Goal: Transaction & Acquisition: Purchase product/service

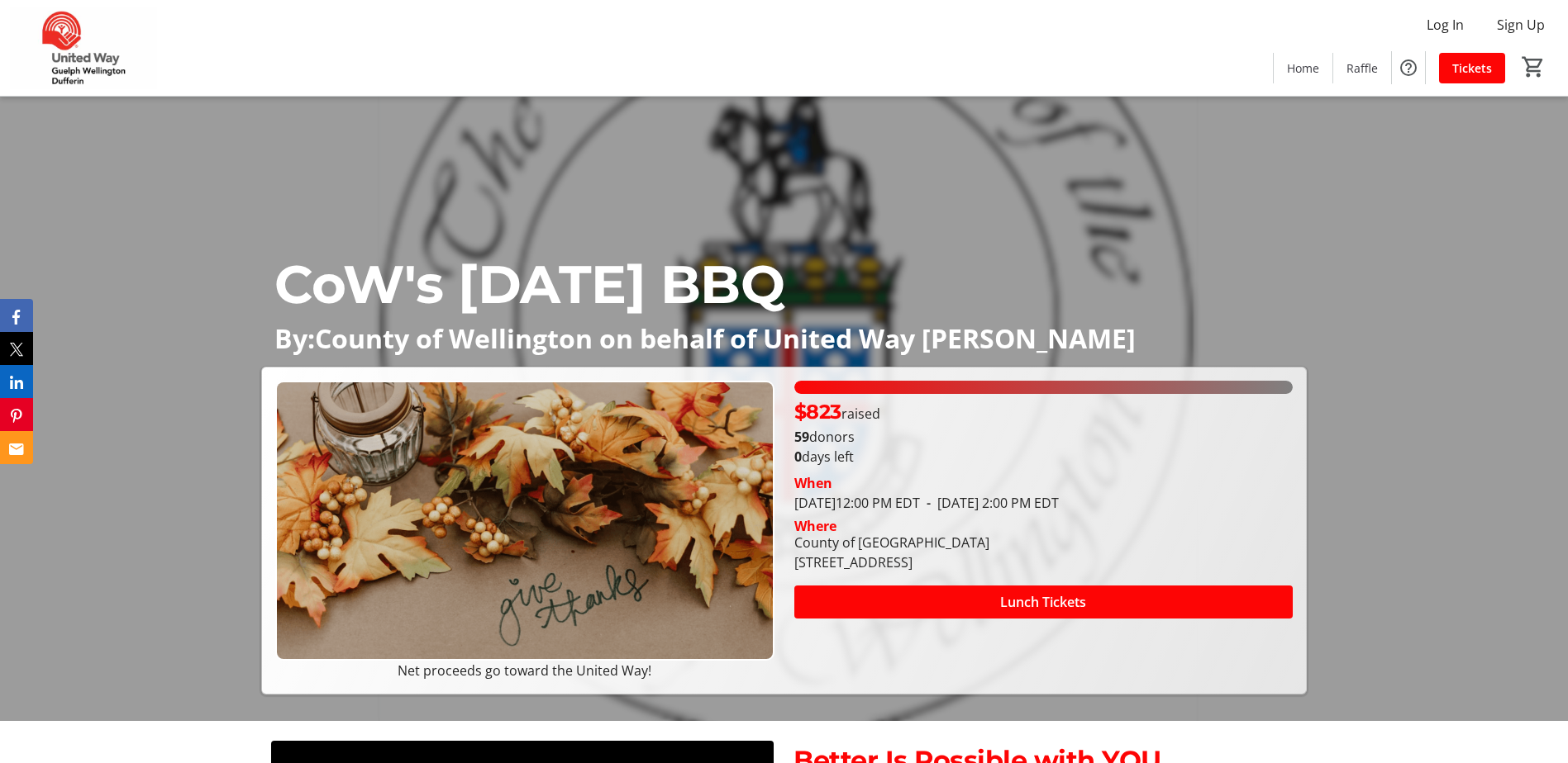
scroll to position [83, 0]
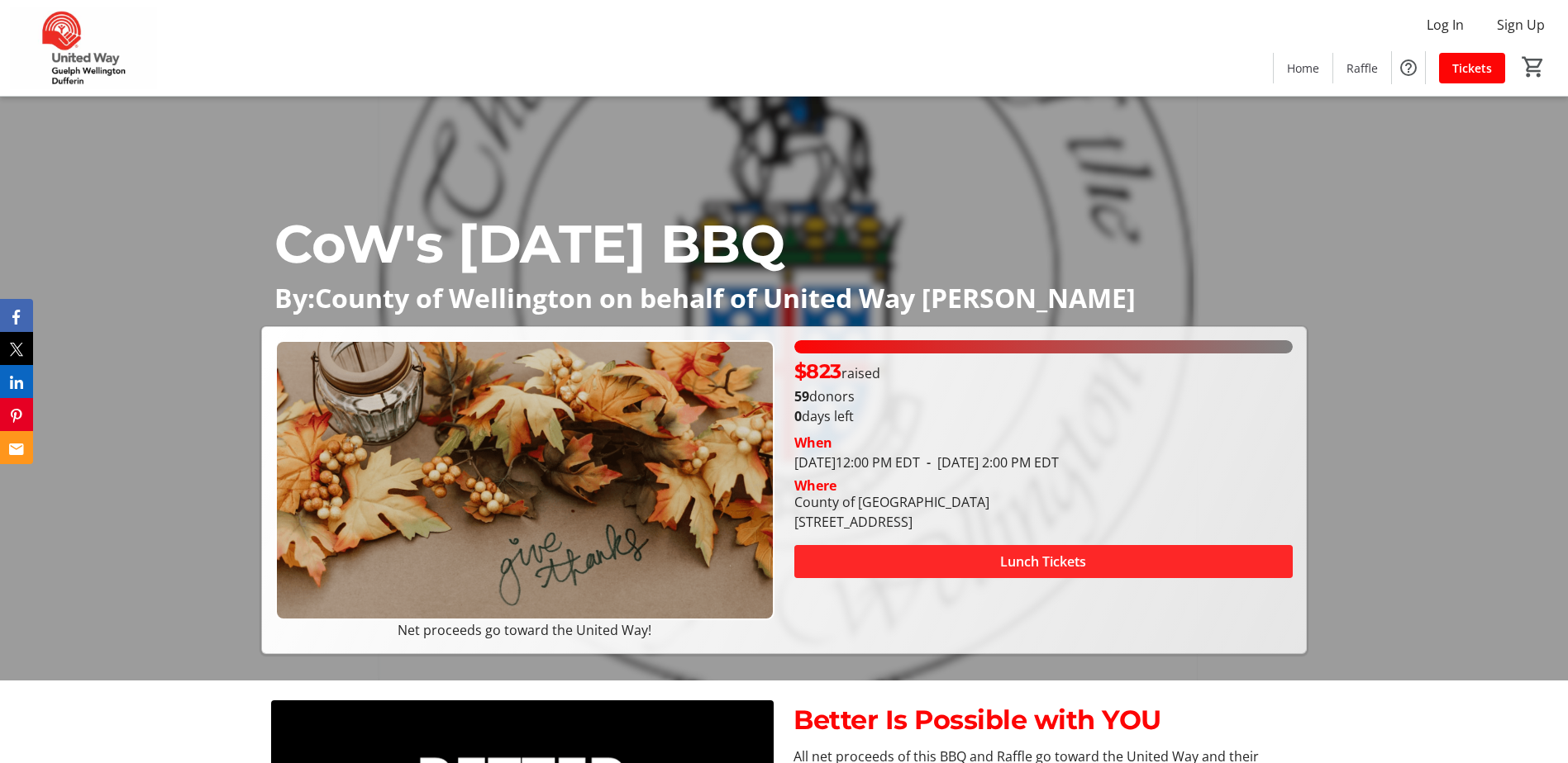
click at [1004, 558] on span "Lunch Tickets" at bounding box center [1042, 562] width 86 height 20
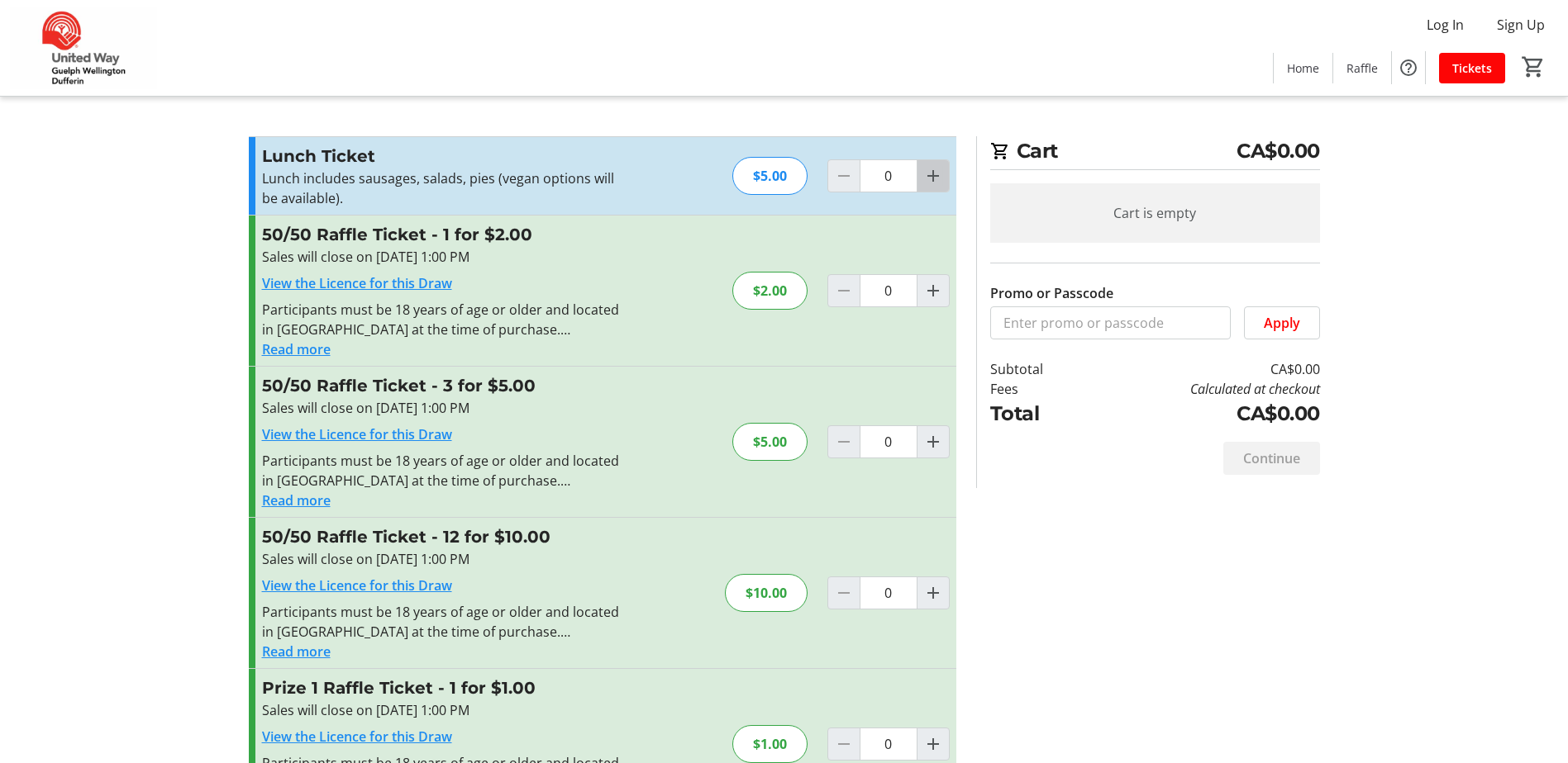
click at [936, 181] on mat-icon "Increment by one" at bounding box center [933, 175] width 20 height 20
type input "1"
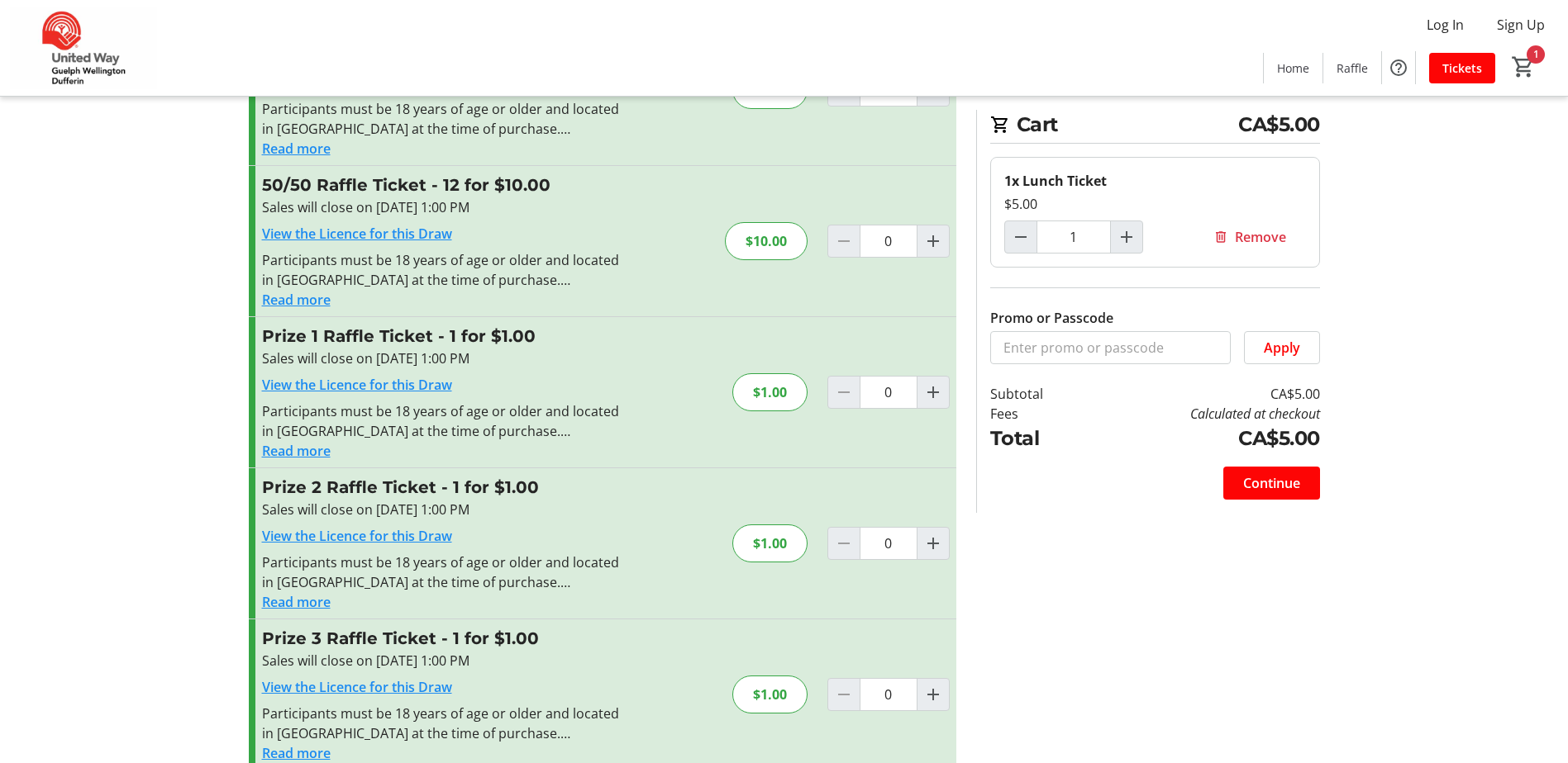
scroll to position [379, 0]
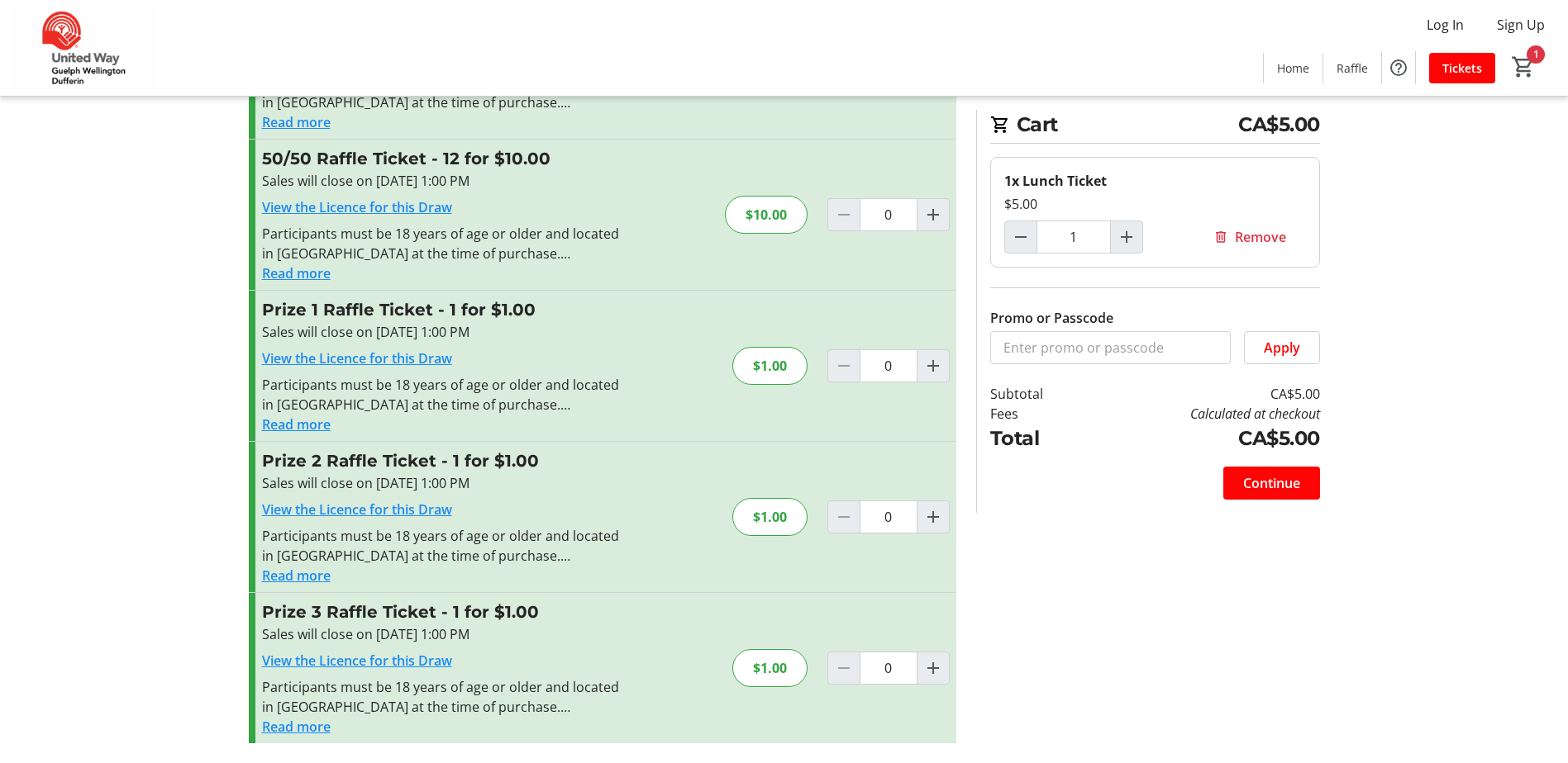
click at [285, 423] on button "Read more" at bounding box center [297, 425] width 69 height 20
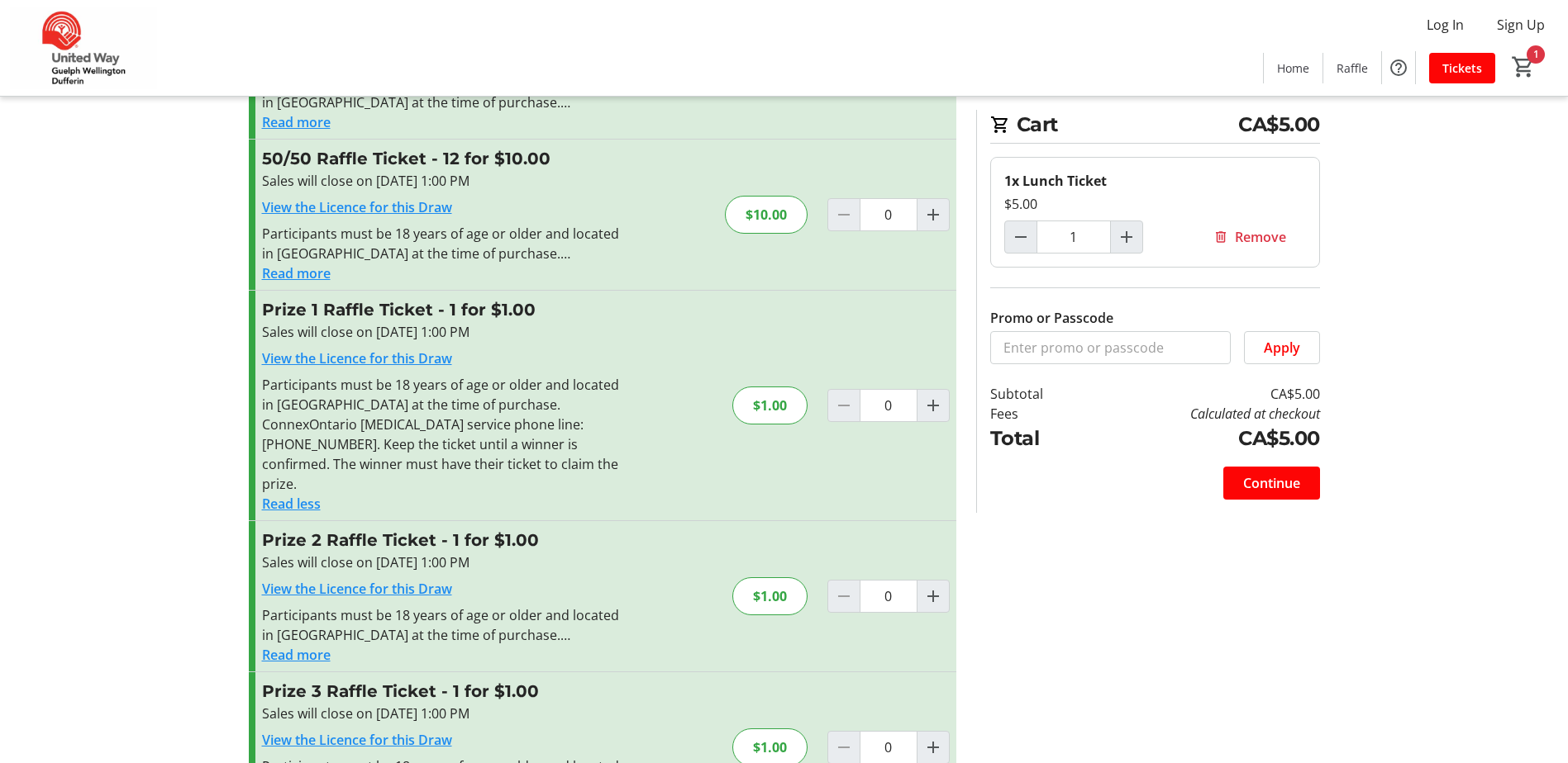
click at [296, 494] on button "Read less" at bounding box center [292, 504] width 59 height 20
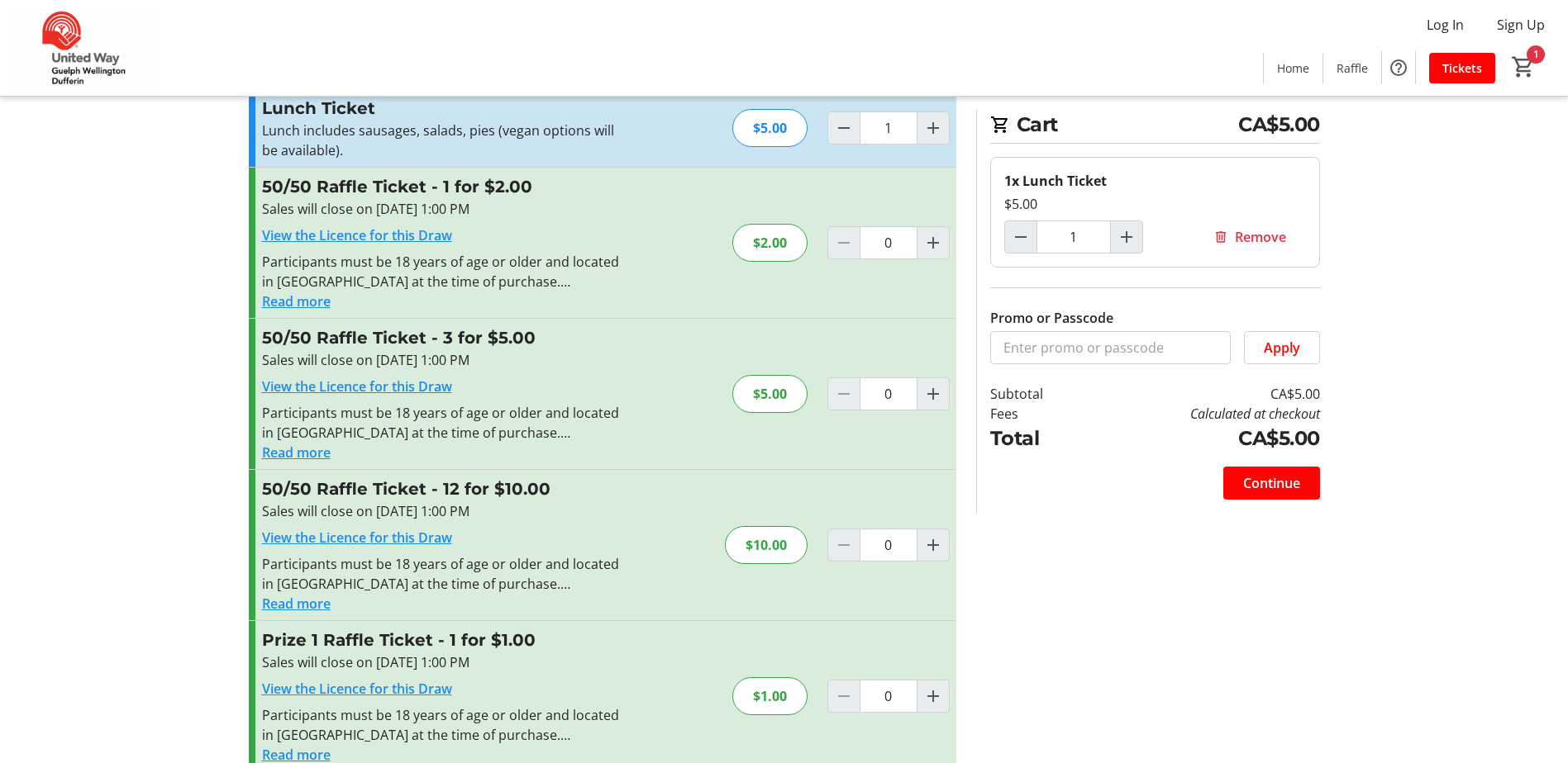
scroll to position [0, 0]
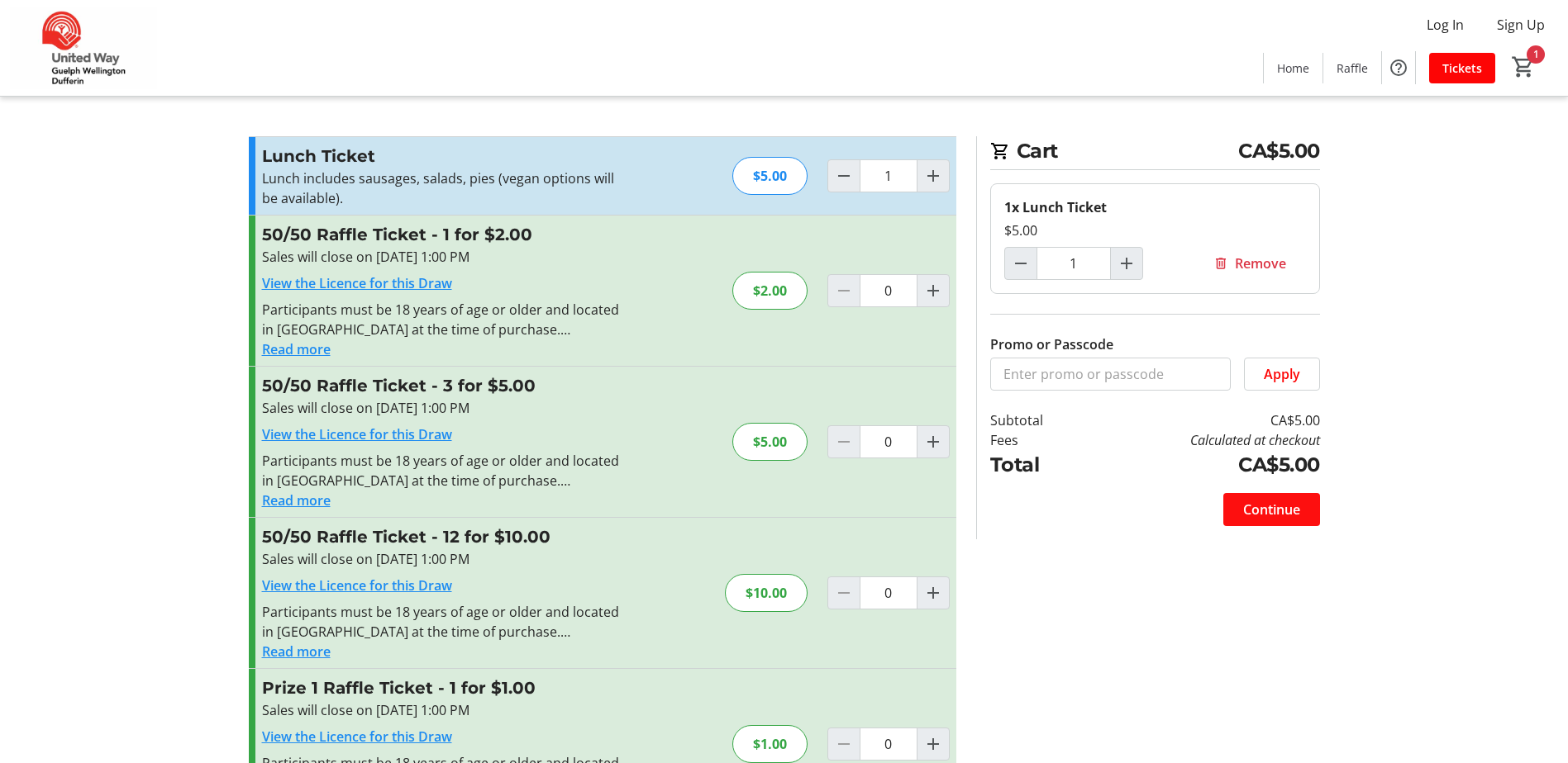
click at [1262, 510] on span "Continue" at bounding box center [1271, 510] width 57 height 20
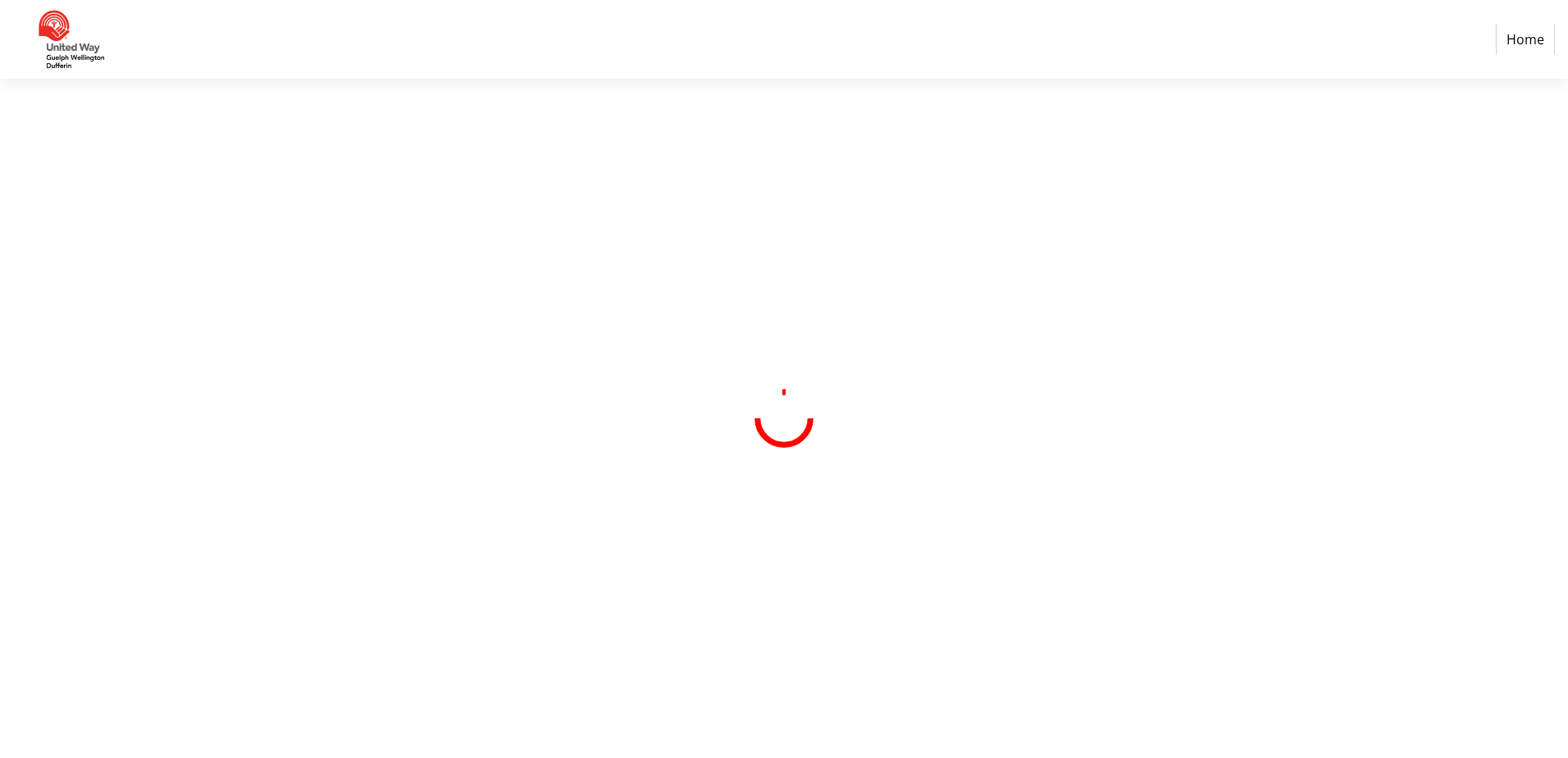
select select "CA"
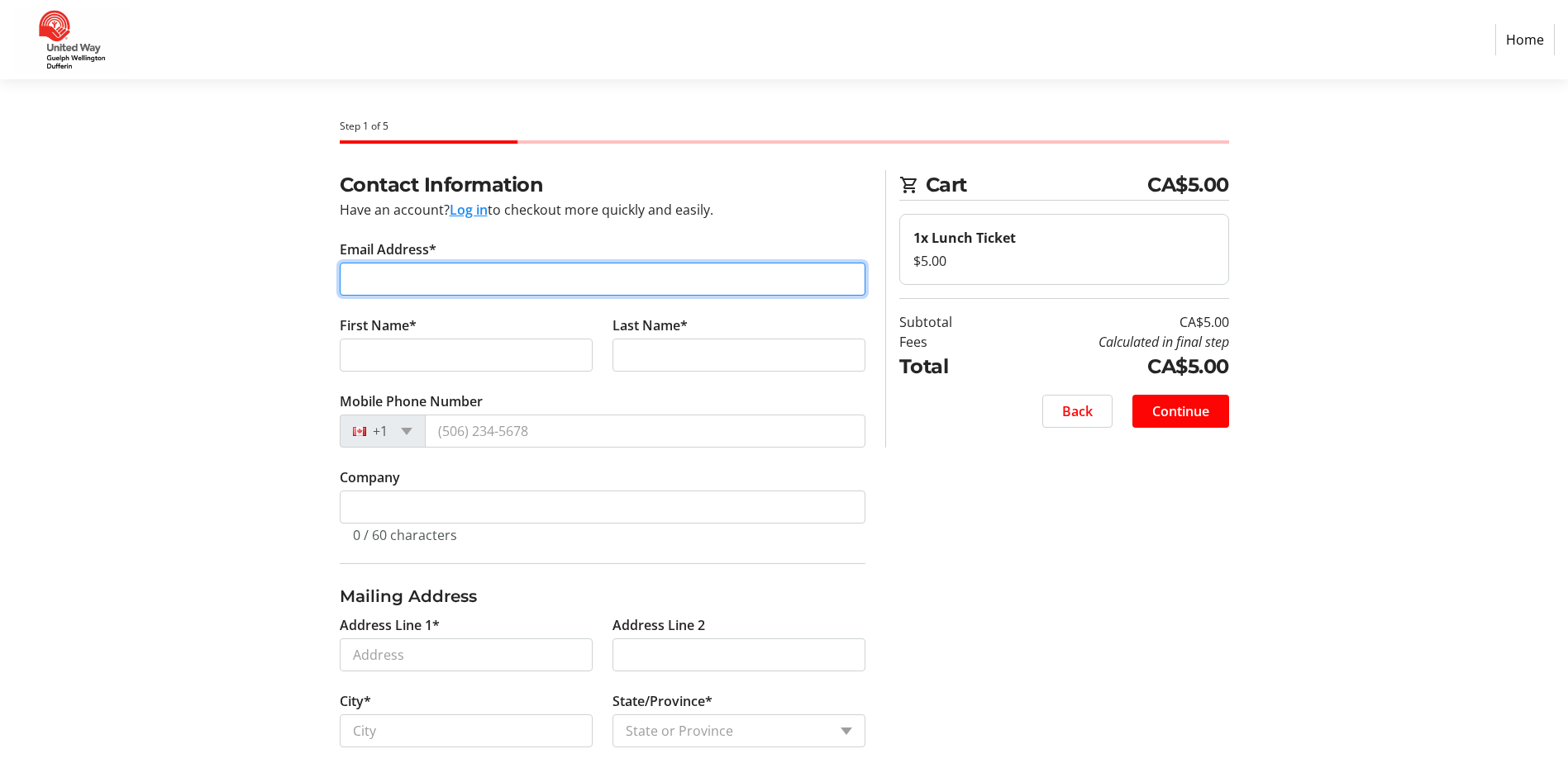
click at [399, 274] on input "Email Address*" at bounding box center [602, 280] width 526 height 34
type input "[EMAIL_ADDRESS][DOMAIN_NAME]"
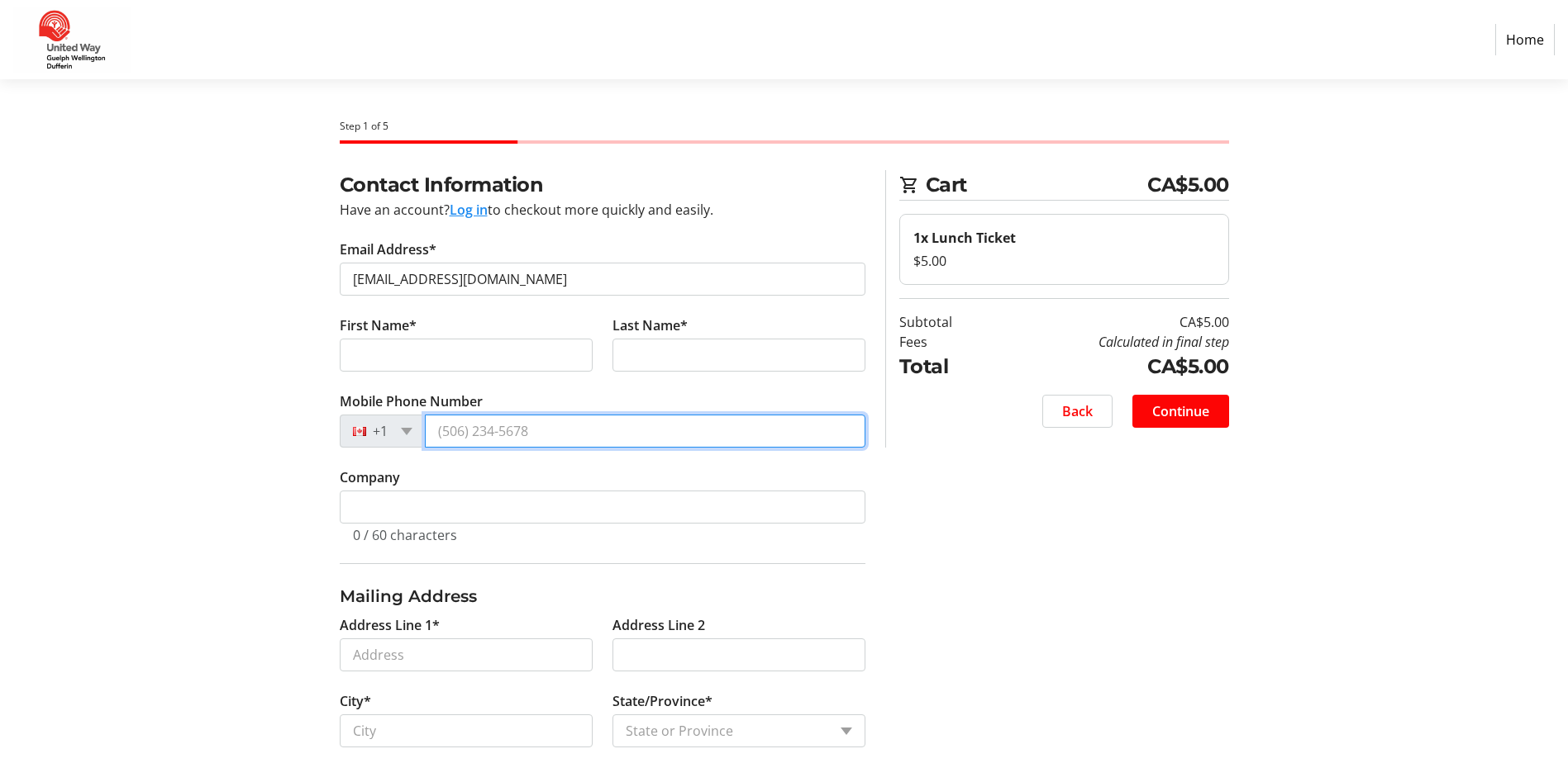
type input "[PHONE_NUMBER]"
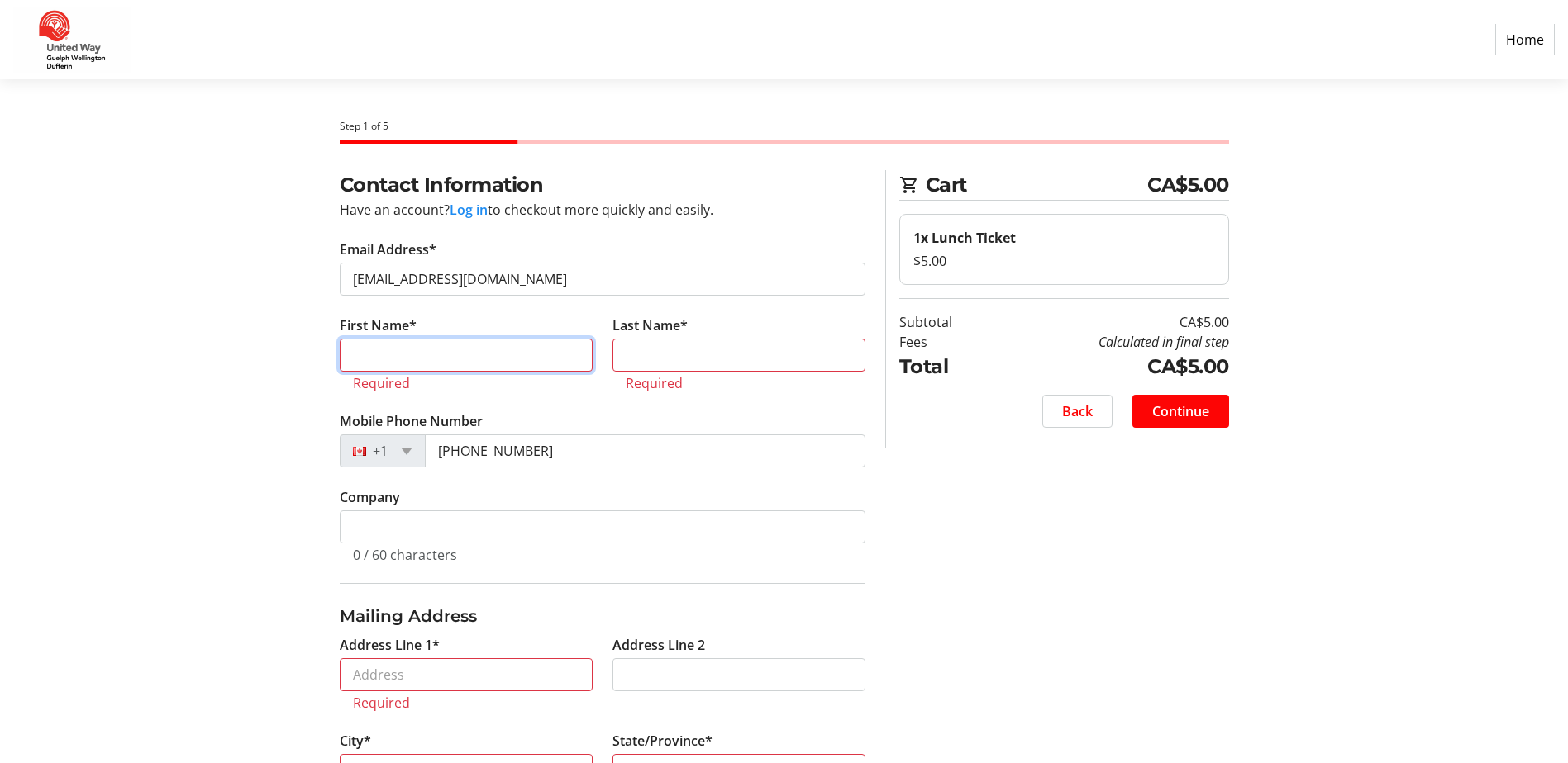
click at [431, 360] on input "First Name*" at bounding box center [465, 356] width 252 height 34
type input "[PERSON_NAME]"
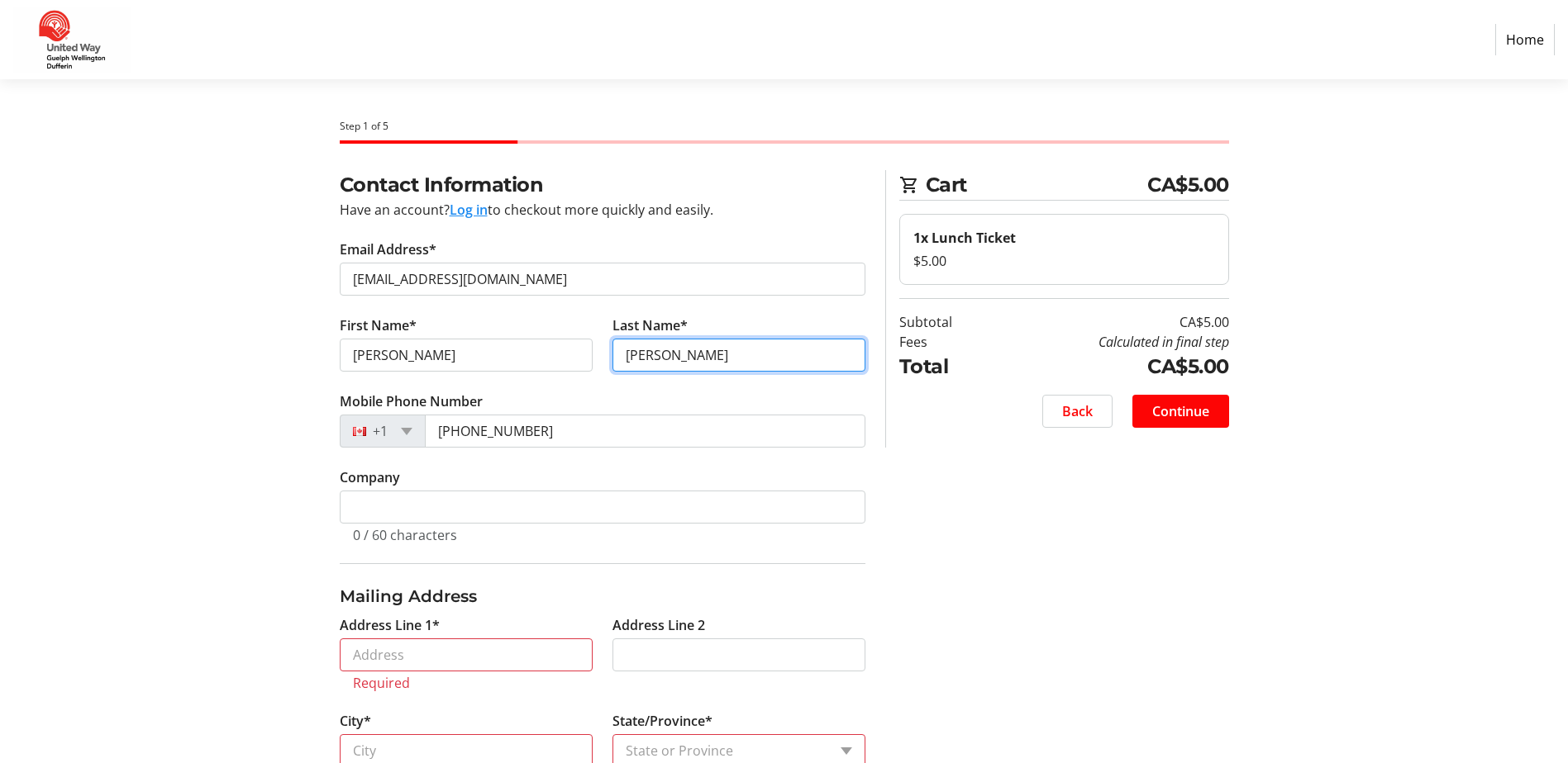
type input "[PERSON_NAME]"
click at [226, 513] on section "Step 1 of 5 Cart CA$5.00 1x Lunch Ticket $5.00 Subtotal CA$5.00 Fees Calculated…" at bounding box center [784, 501] width 1568 height 844
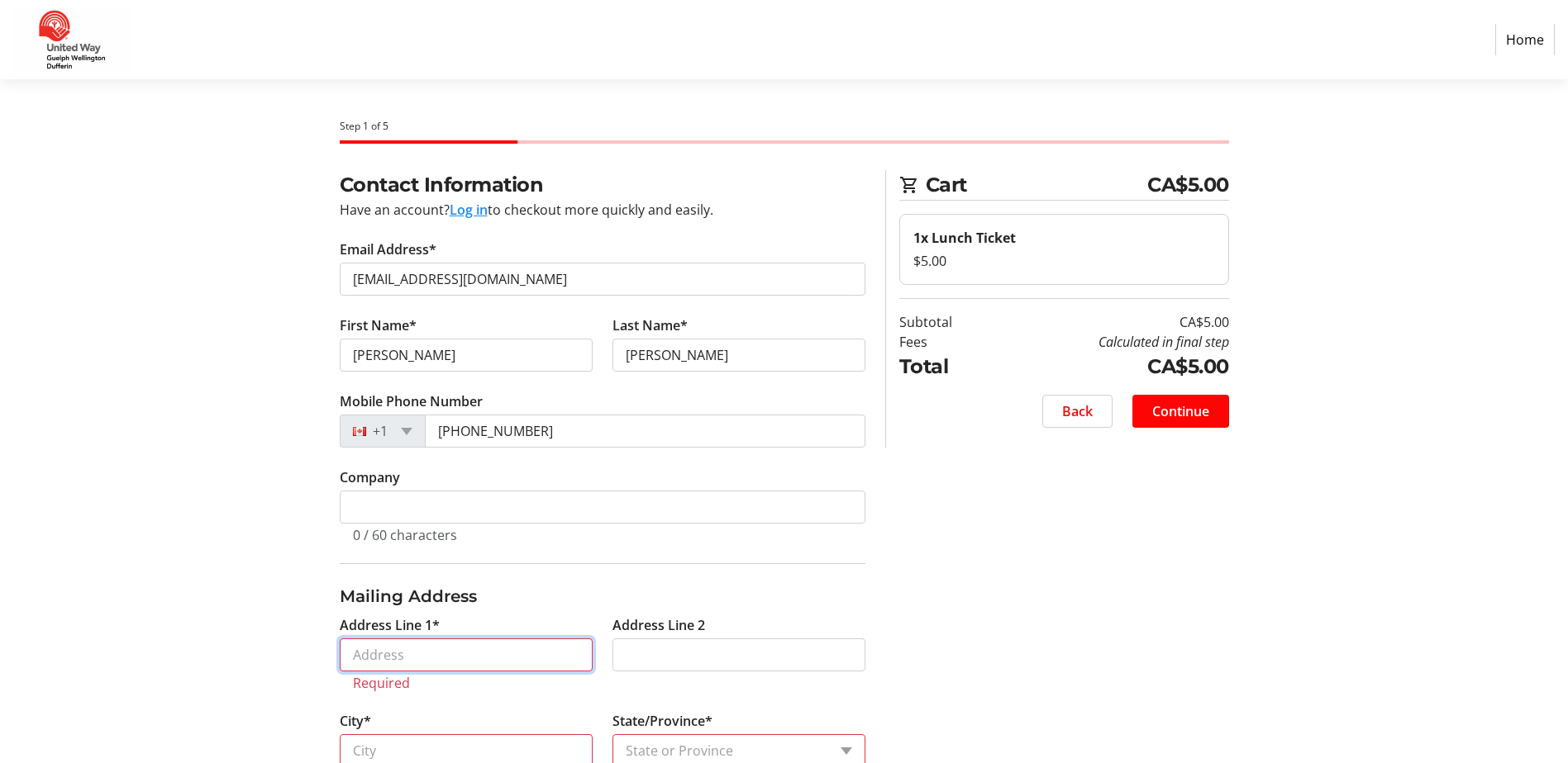
click at [378, 663] on input "Address Line 1*" at bounding box center [465, 656] width 252 height 34
type input "[STREET_ADDRESS][PERSON_NAME]"
type input "Guelph"
select select "ON"
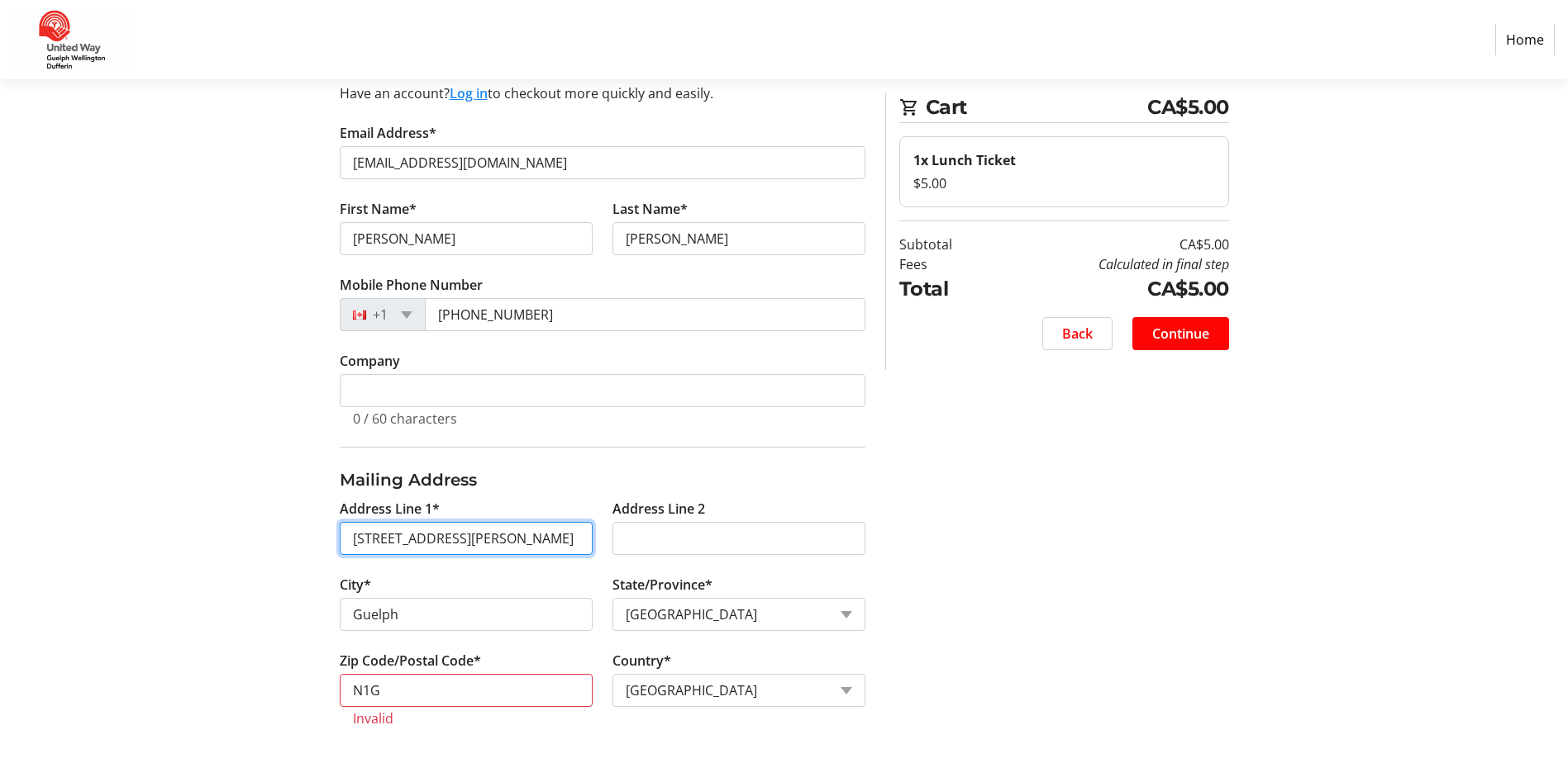
scroll to position [120, 0]
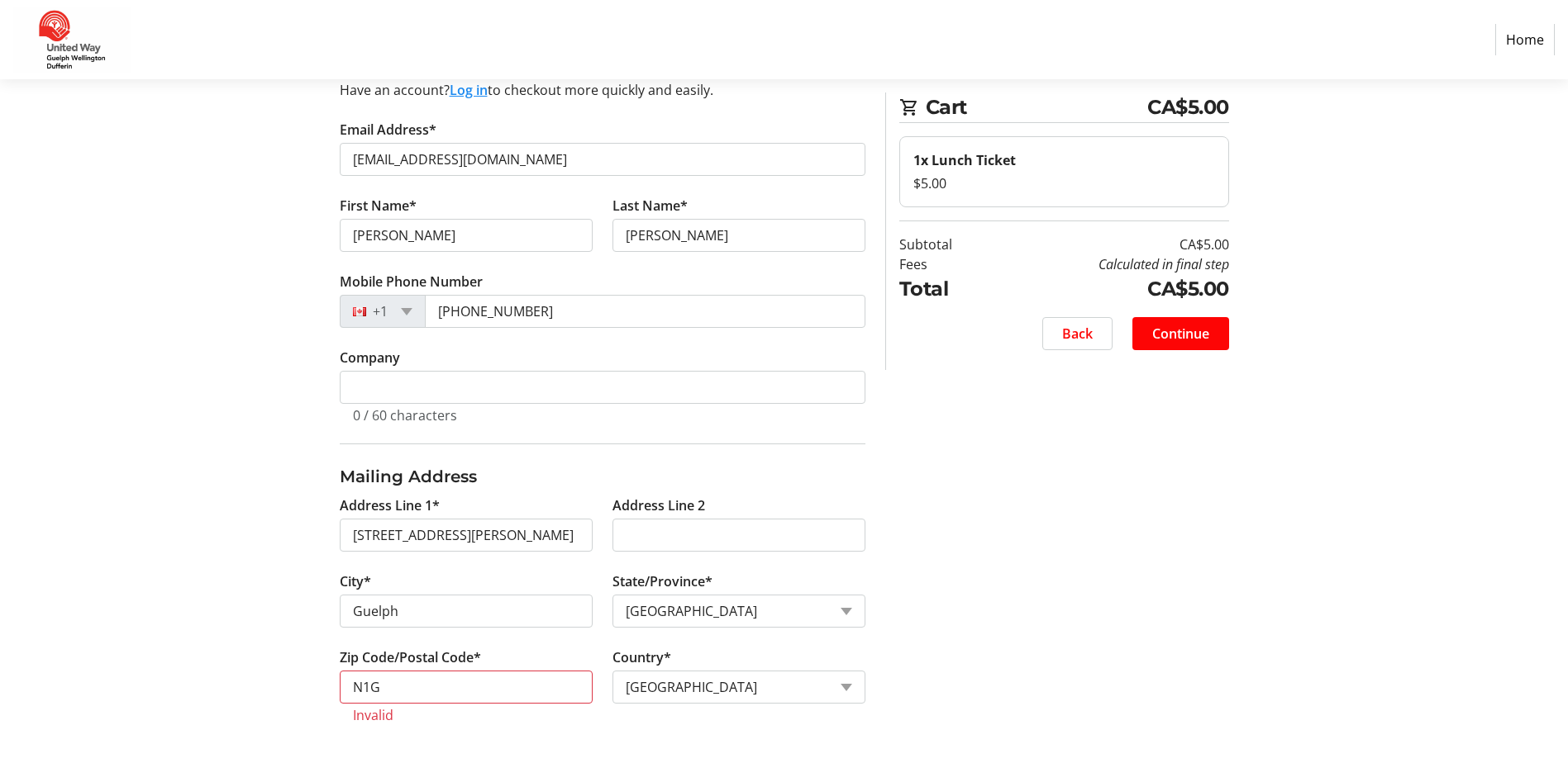
click at [1210, 543] on div "Contact Information Have an account? Log in to checkout more quickly and easily…" at bounding box center [784, 406] width 1091 height 713
click at [1172, 329] on span "Continue" at bounding box center [1180, 334] width 57 height 20
click at [408, 700] on input "N1G" at bounding box center [465, 688] width 252 height 34
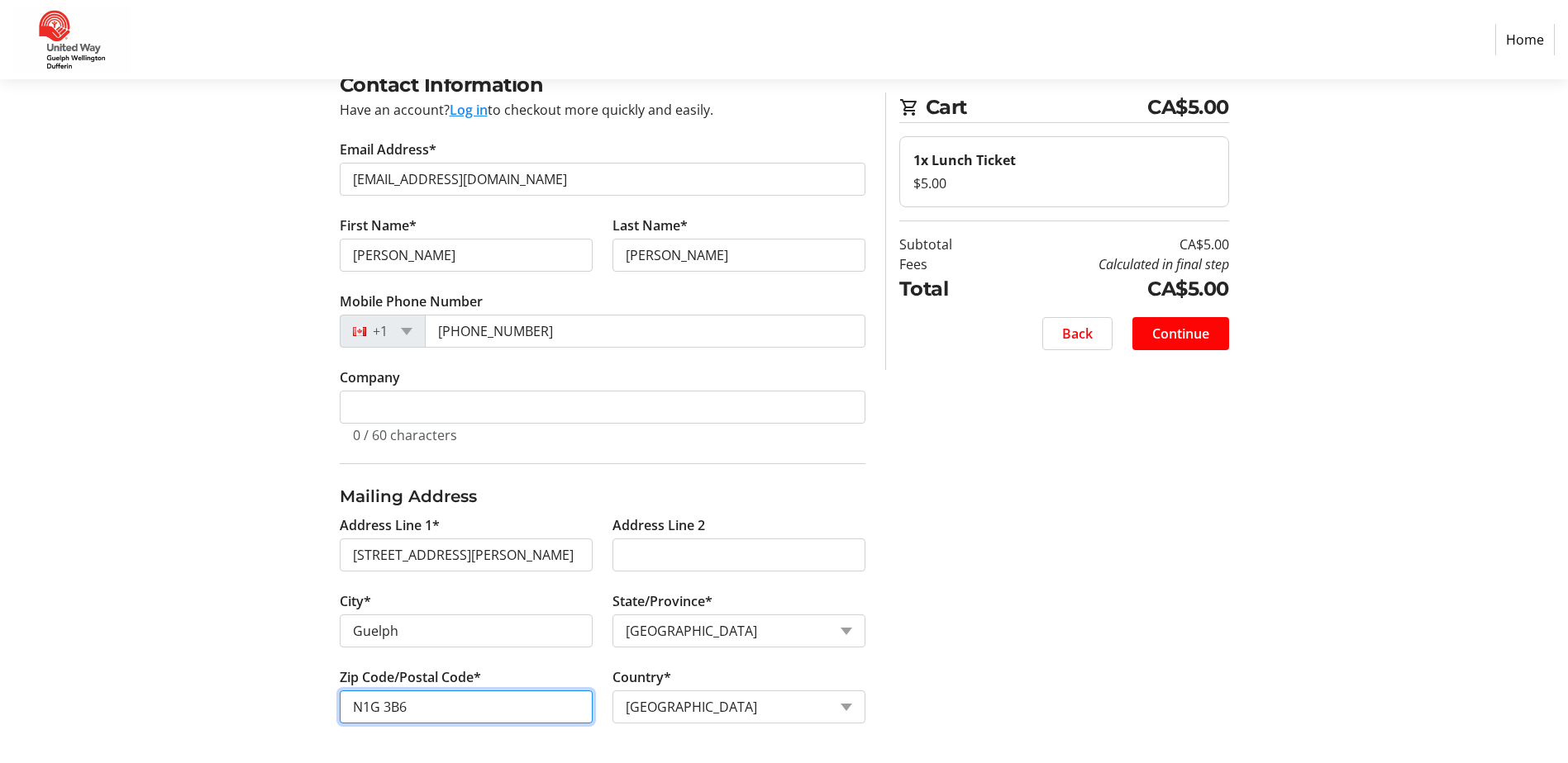
scroll to position [100, 0]
type input "N1G 3B6"
click at [1107, 674] on div "Contact Information Have an account? Log in to checkout more quickly and easily…" at bounding box center [784, 416] width 1091 height 693
click at [1167, 335] on span "Continue" at bounding box center [1180, 334] width 57 height 20
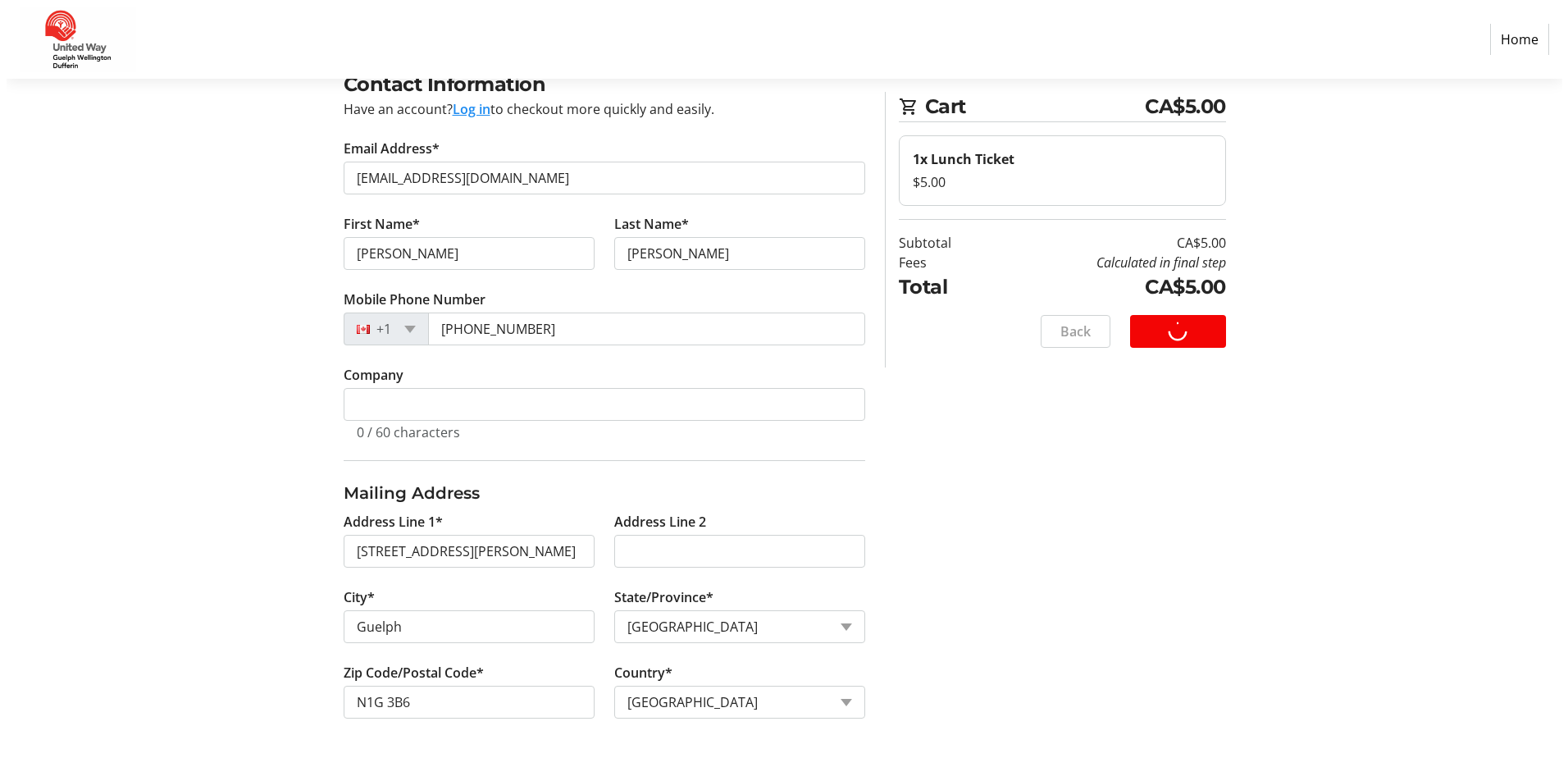
scroll to position [0, 0]
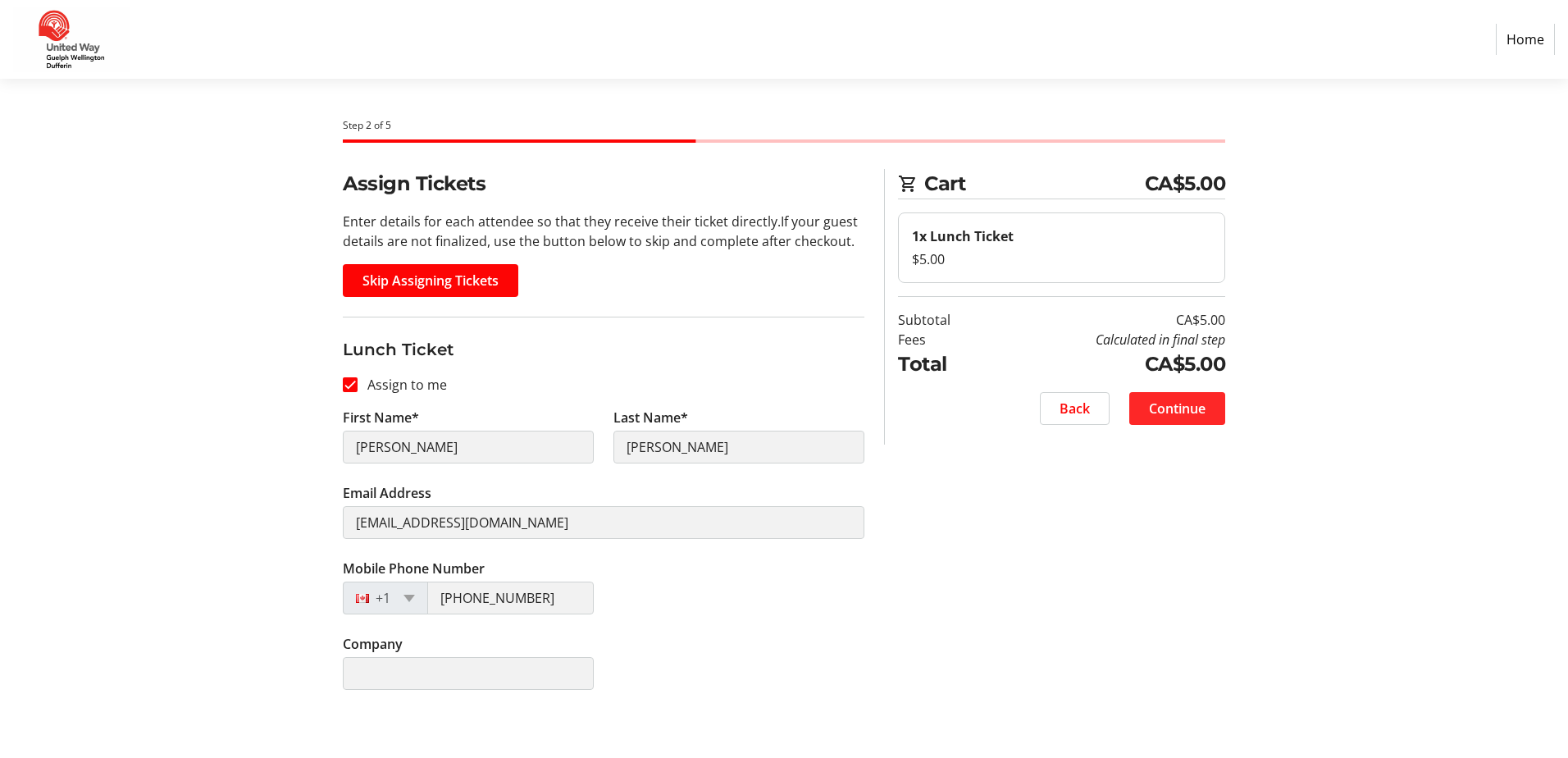
click at [1169, 412] on span "Continue" at bounding box center [1177, 408] width 57 height 20
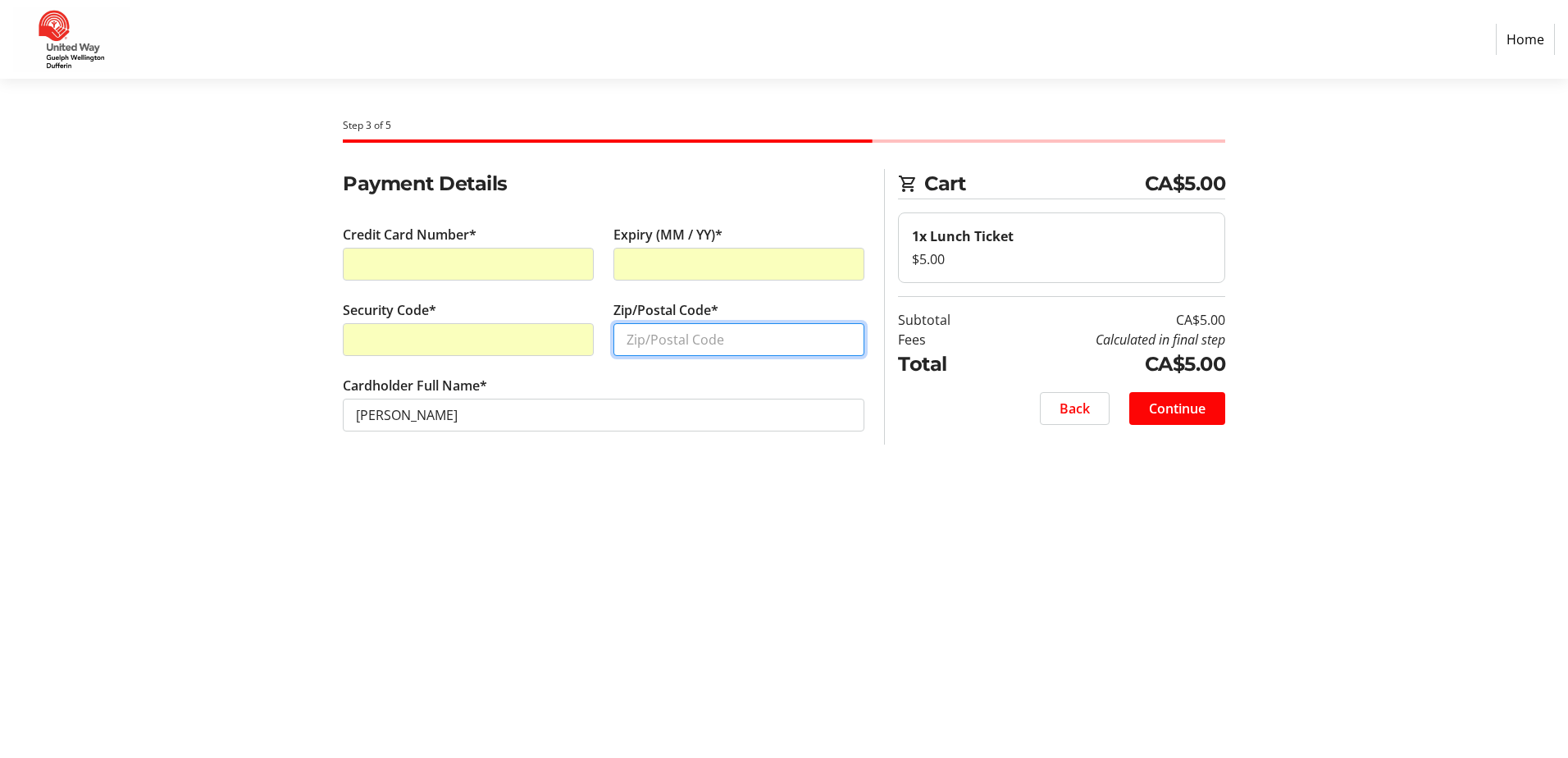
click at [708, 343] on input "Zip/Postal Code*" at bounding box center [739, 340] width 251 height 33
type input "N1G 2B6"
click at [1023, 522] on div "Step 3 of 5 Cart CA$5.00 1x Lunch Ticket $5.00 Subtotal CA$5.00 Fees Calculated…" at bounding box center [784, 418] width 1083 height 680
click at [1169, 409] on span "Continue" at bounding box center [1177, 408] width 57 height 20
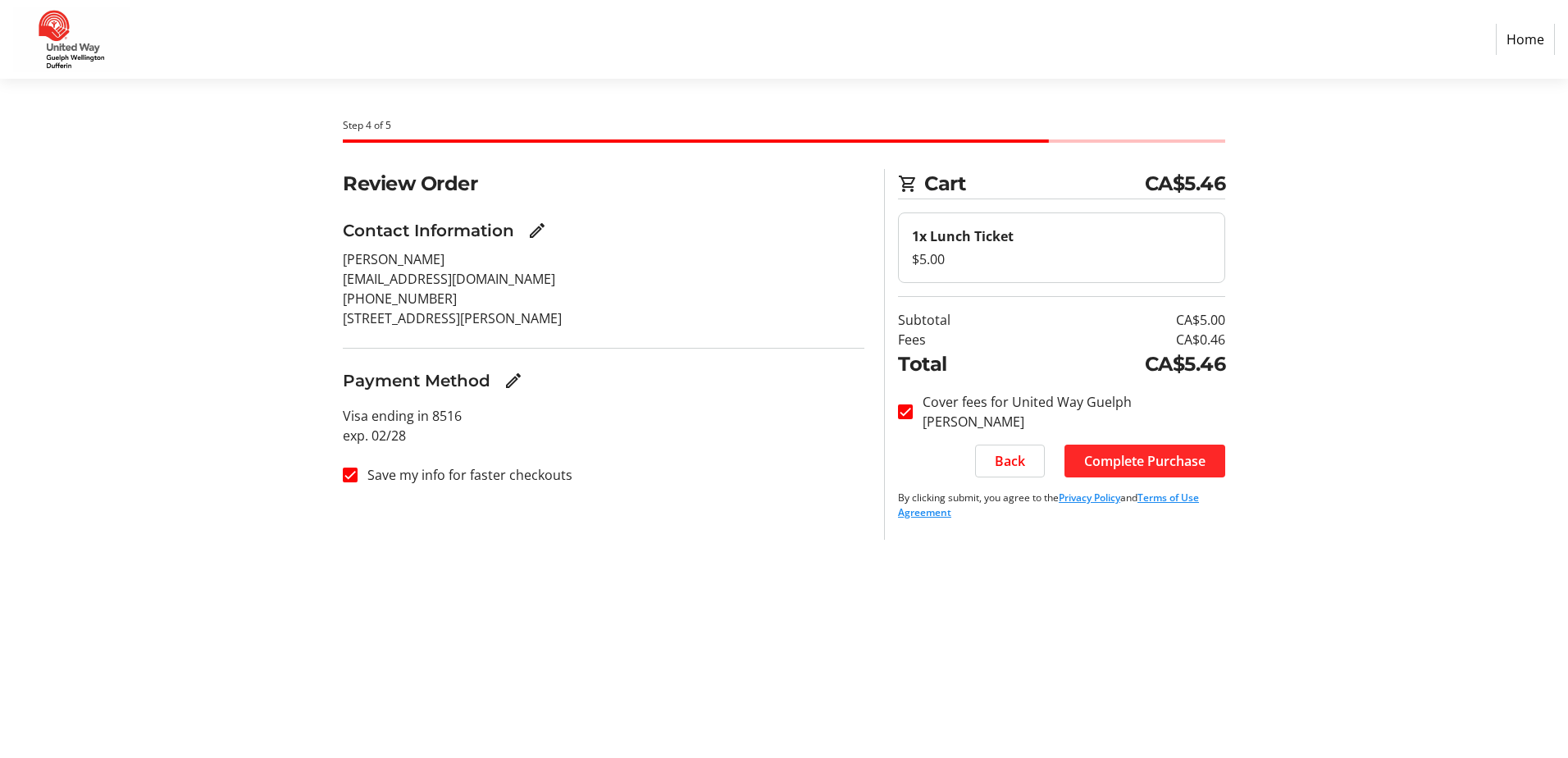
click at [1117, 464] on span "Complete Purchase" at bounding box center [1145, 461] width 121 height 20
